Goal: Information Seeking & Learning: Learn about a topic

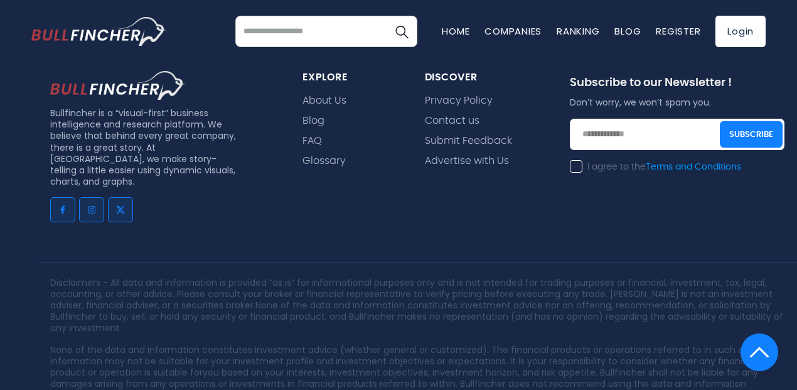
scroll to position [1941, 0]
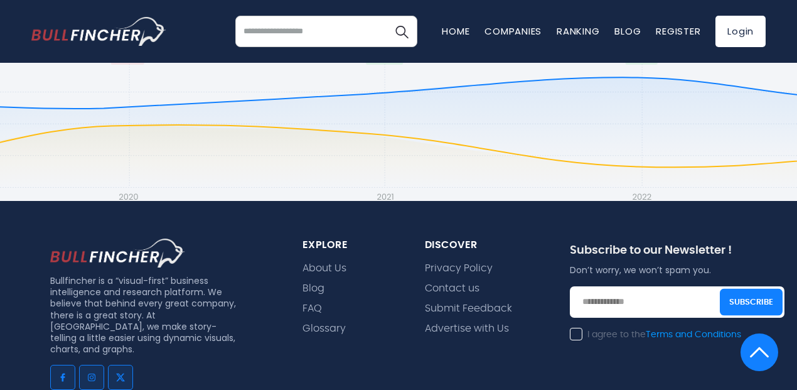
scroll to position [1757, 0]
